Goal: Information Seeking & Learning: Find specific page/section

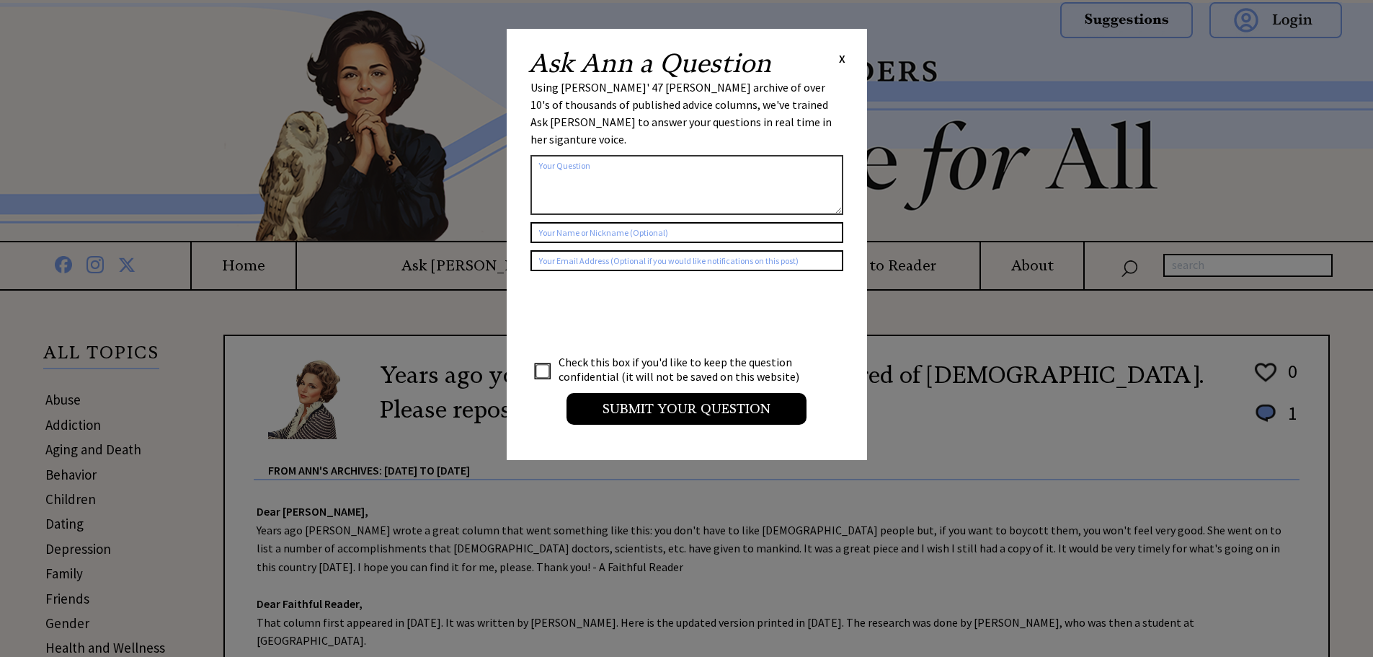
click at [840, 57] on span "X" at bounding box center [842, 58] width 6 height 14
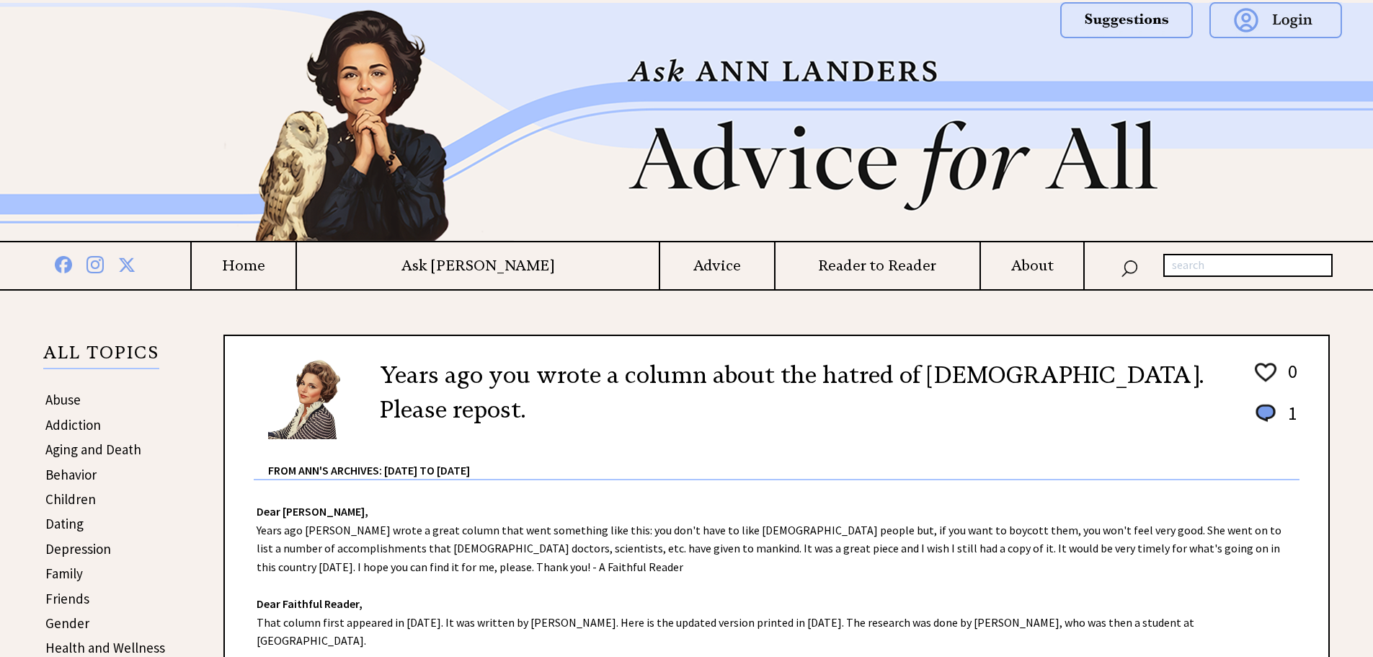
click at [358, 99] on img at bounding box center [687, 122] width 1038 height 238
click at [365, 80] on img at bounding box center [687, 122] width 1038 height 238
click at [704, 70] on img at bounding box center [687, 122] width 1038 height 238
click at [696, 154] on img at bounding box center [687, 122] width 1038 height 238
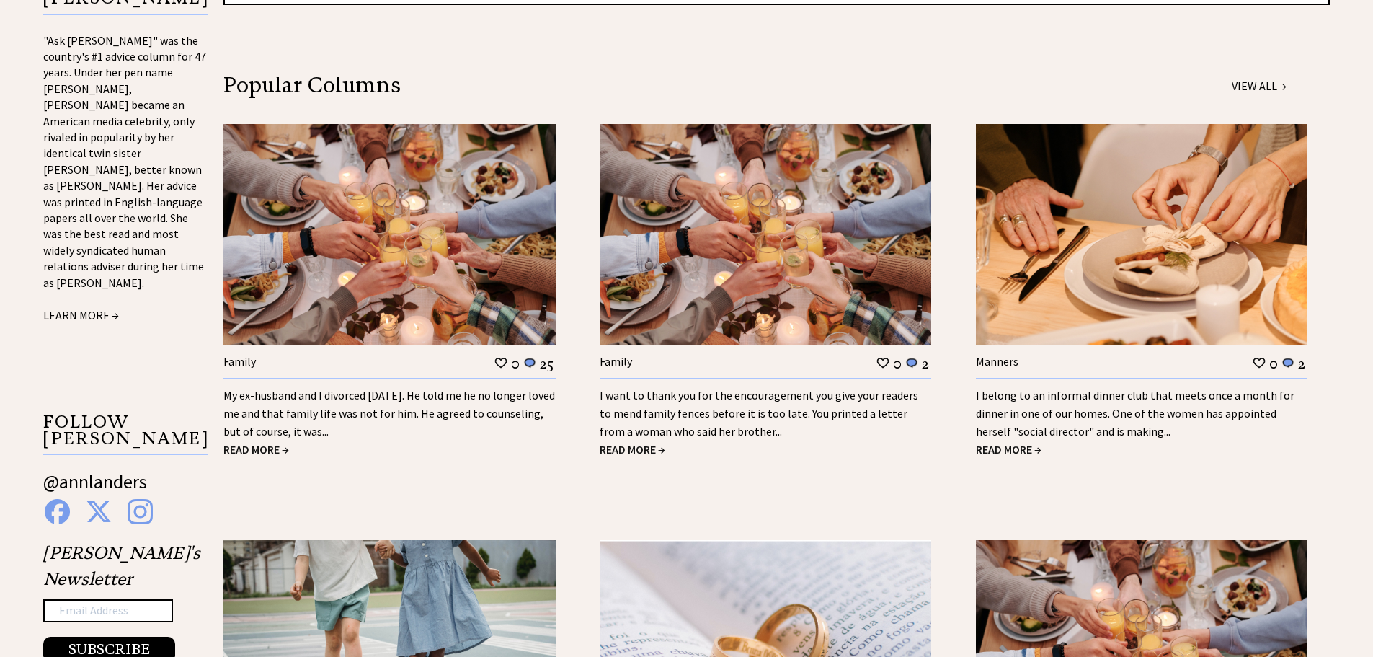
scroll to position [1009, 0]
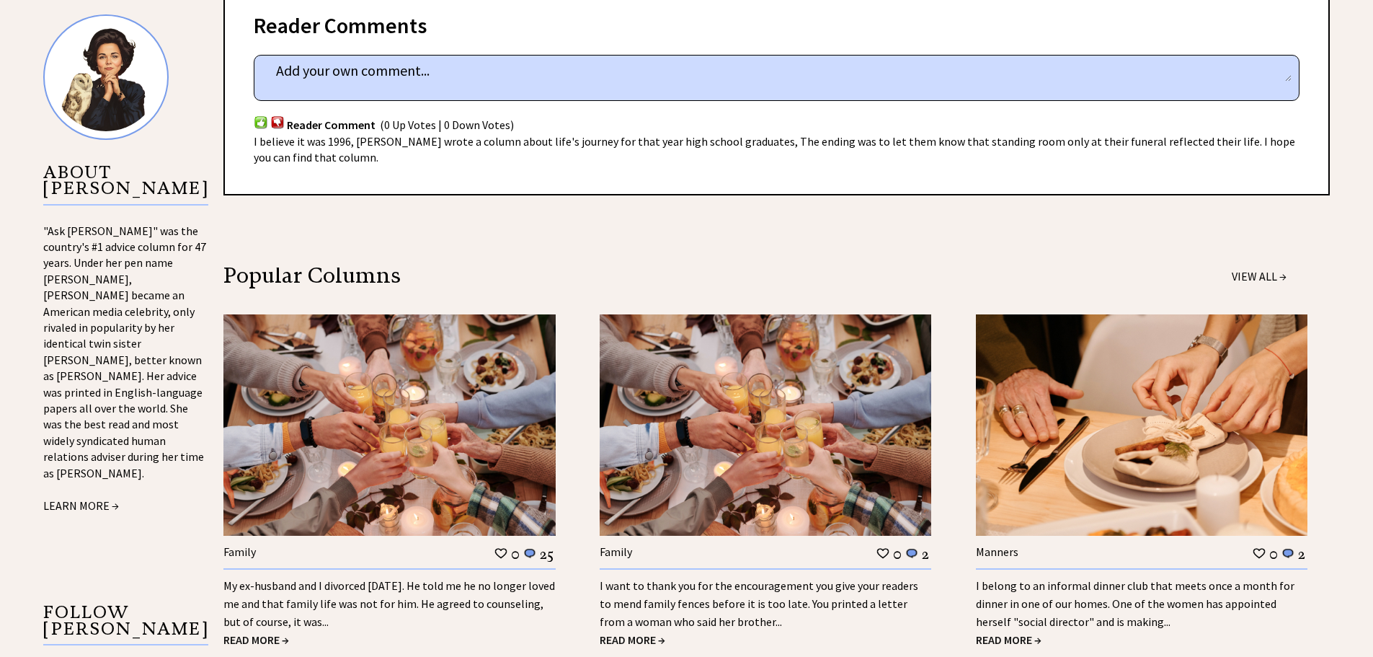
click at [85, 94] on img at bounding box center [105, 76] width 125 height 125
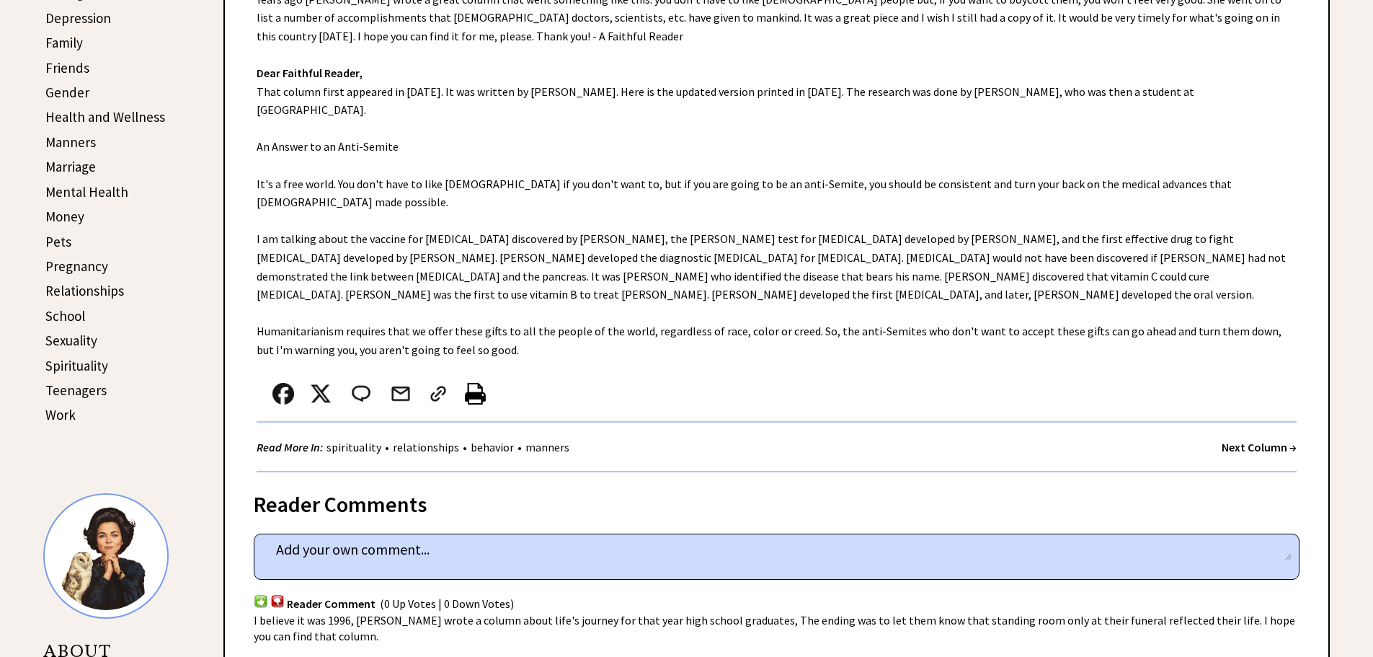
scroll to position [288, 0]
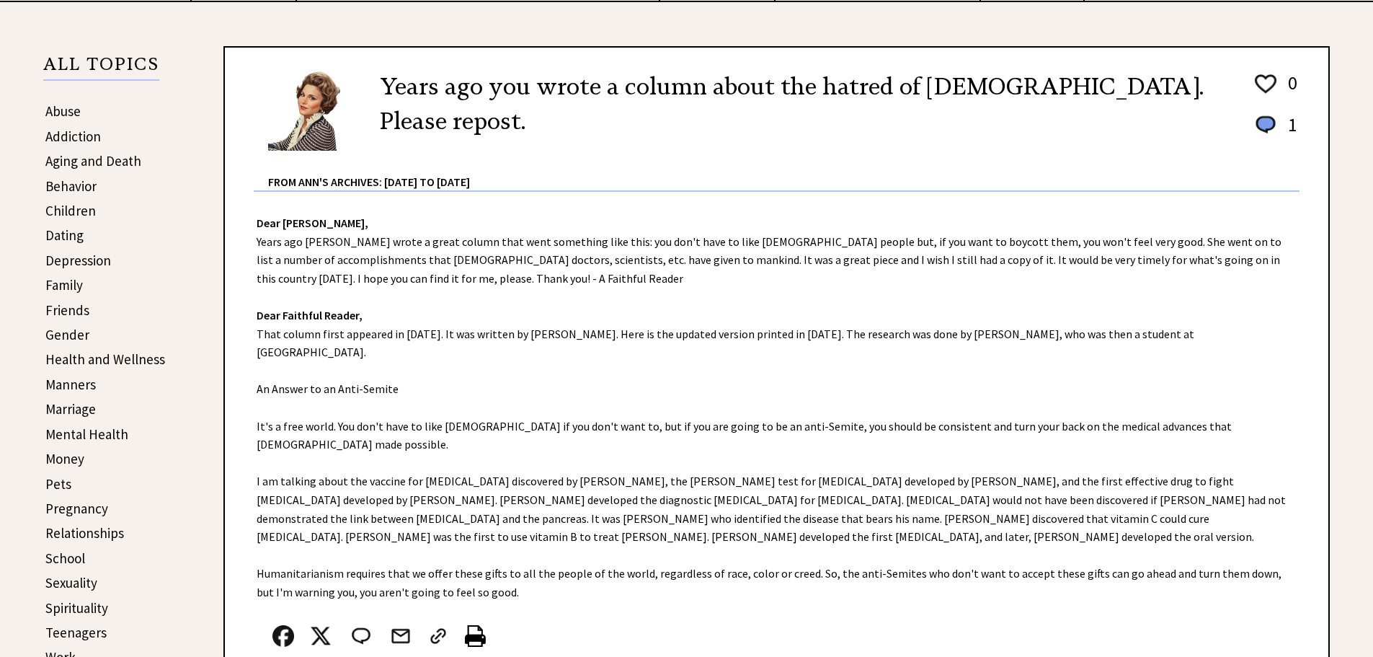
click at [87, 73] on p "ALL TOPICS" at bounding box center [101, 68] width 116 height 25
click at [430, 81] on h2 "Years ago you wrote a column about the hatred of [DEMOGRAPHIC_DATA]. Please rep…" at bounding box center [805, 103] width 851 height 69
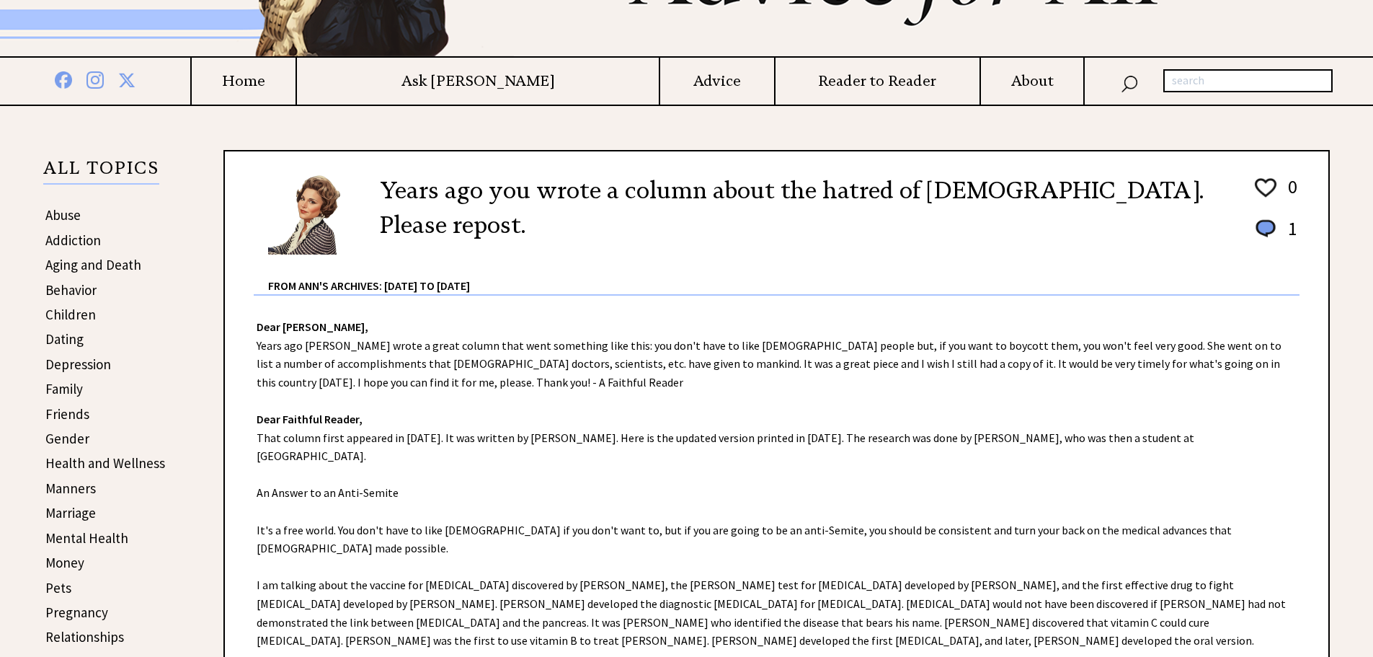
scroll to position [0, 0]
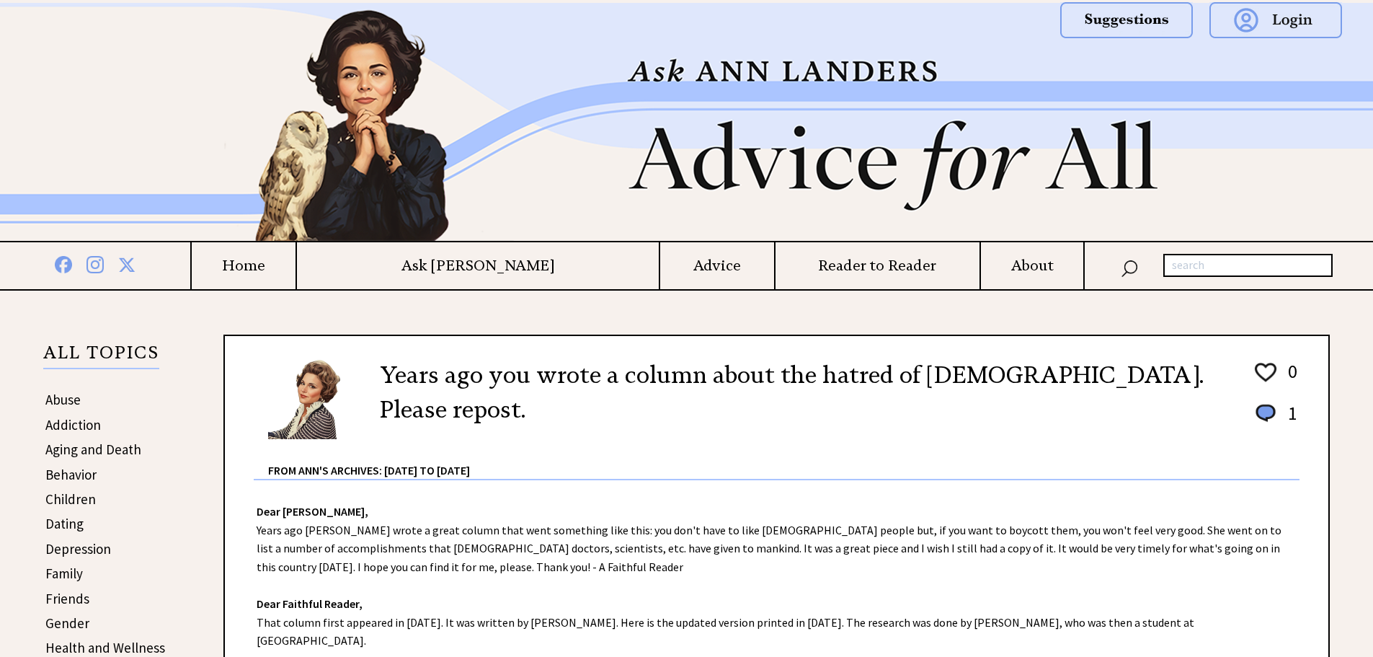
click at [296, 260] on h4 "Home" at bounding box center [244, 266] width 104 height 18
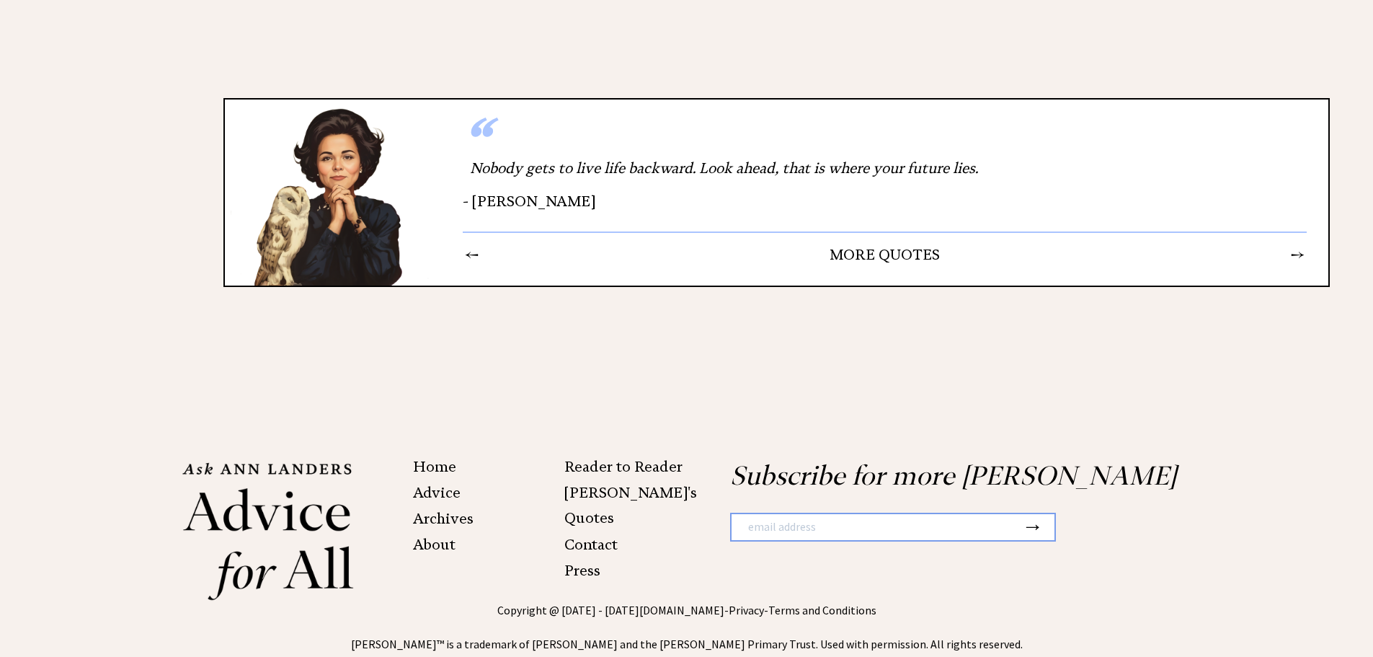
scroll to position [2095, 0]
